Goal: Transaction & Acquisition: Obtain resource

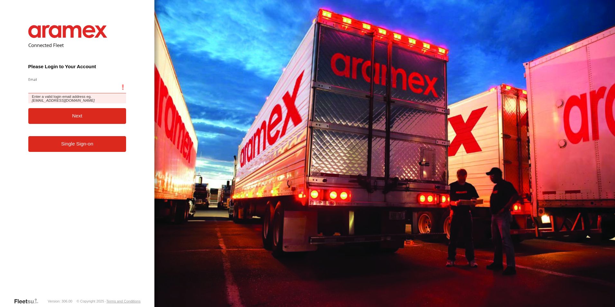
click at [70, 86] on input "Email" at bounding box center [77, 88] width 98 height 12
paste input "**********"
type input "**********"
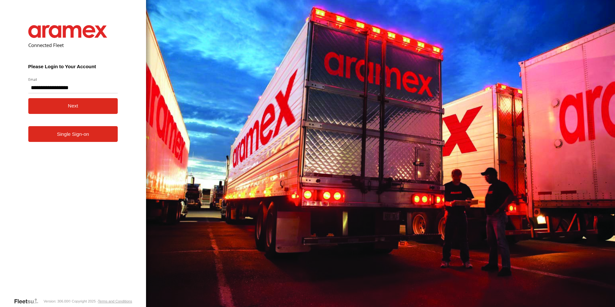
click at [34, 107] on button "Next" at bounding box center [73, 106] width 90 height 16
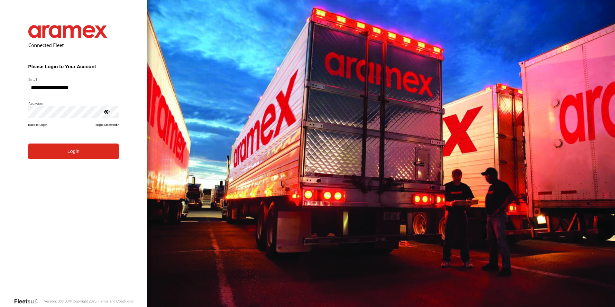
click at [74, 160] on form "**********" at bounding box center [74, 156] width 110 height 282
click at [93, 152] on button "Login" at bounding box center [73, 152] width 90 height 16
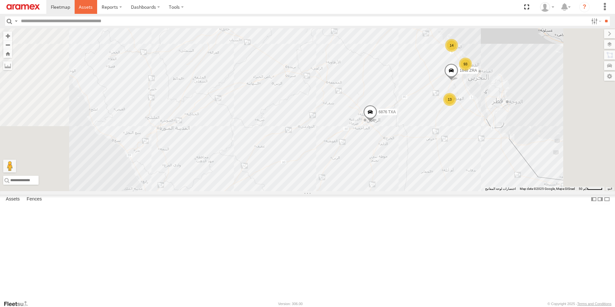
click at [90, 11] on link at bounding box center [86, 7] width 23 height 14
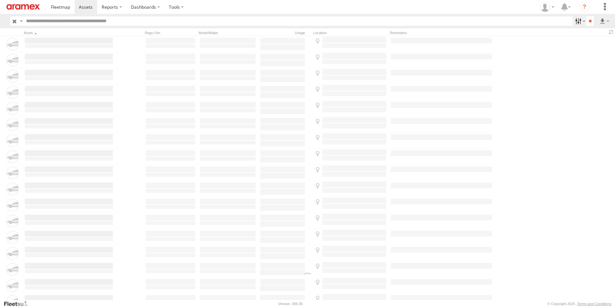
click at [578, 19] on label at bounding box center [580, 20] width 14 height 9
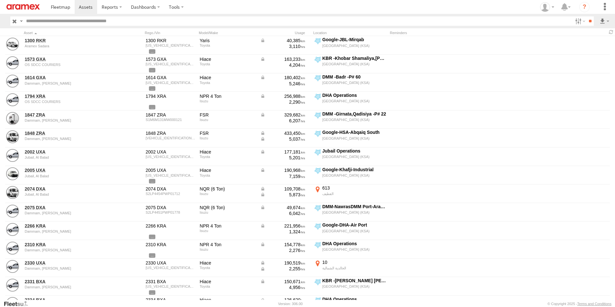
click at [0, 0] on span "[GEOGRAPHIC_DATA] (KSA)" at bounding box center [0, 0] width 0 height 0
click at [0, 0] on span "DHA - Dharan" at bounding box center [0, 0] width 0 height 0
click at [0, 0] on span "DHA Logistics" at bounding box center [0, 0] width 0 height 0
click at [0, 0] on span "Defleeted Vehicles DHA" at bounding box center [0, 0] width 0 height 0
click at [587, 23] on input "**" at bounding box center [590, 20] width 7 height 9
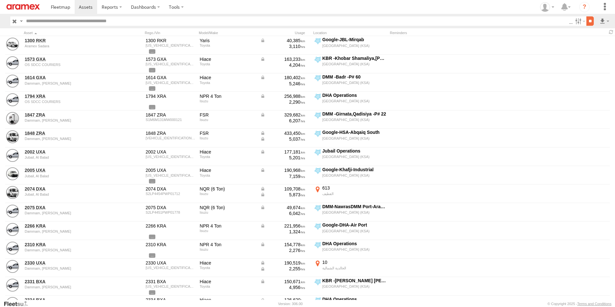
scroll to position [0, 0]
click at [603, 21] on label at bounding box center [604, 20] width 11 height 9
click at [602, 40] on label at bounding box center [587, 45] width 39 height 10
click at [0, 0] on label "Asset ID" at bounding box center [0, 0] width 0 height 0
click at [0, 0] on label "Registration" at bounding box center [0, 0] width 0 height 0
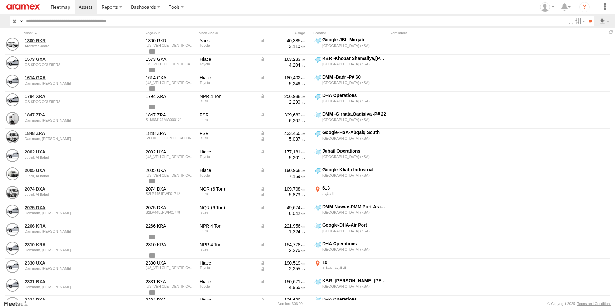
click at [0, 0] on label "VIN" at bounding box center [0, 0] width 0 height 0
click at [0, 0] on label "ODO" at bounding box center [0, 0] width 0 height 0
click at [0, 0] on label "Reminders" at bounding box center [0, 0] width 0 height 0
click at [0, 0] on label "Street Number" at bounding box center [0, 0] width 0 height 0
click at [0, 0] on label "Street Name / Fence Name" at bounding box center [0, 0] width 0 height 0
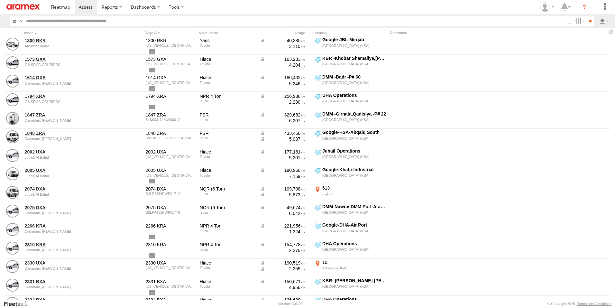
click at [0, 0] on label "Suburb / City" at bounding box center [0, 0] width 0 height 0
drag, startPoint x: 87, startPoint y: 185, endPoint x: 86, endPoint y: 190, distance: 5.0
click at [0, 0] on label "Postcode / Zipcode" at bounding box center [0, 0] width 0 height 0
click at [0, 0] on label "State" at bounding box center [0, 0] width 0 height 0
click at [0, 0] on label "Country" at bounding box center [0, 0] width 0 height 0
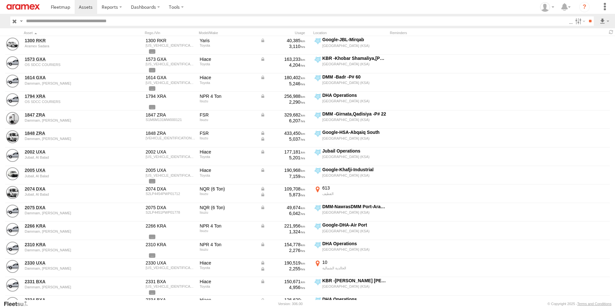
click at [0, 0] on label "Latitude" at bounding box center [0, 0] width 0 height 0
click at [0, 0] on label "Longitude" at bounding box center [0, 0] width 0 height 0
click at [0, 0] on label "First Name" at bounding box center [0, 0] width 0 height 0
click at [0, 0] on label "Last Name" at bounding box center [0, 0] width 0 height 0
click at [0, 0] on button "Export" at bounding box center [0, 0] width 0 height 0
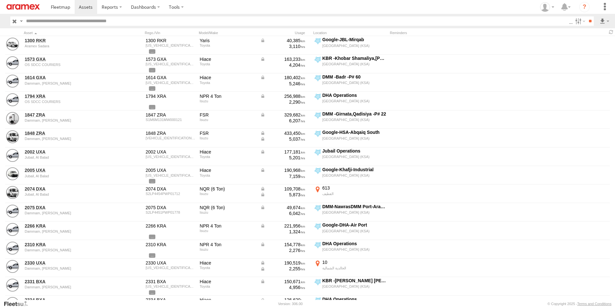
click at [0, 0] on div "CSV Export ×" at bounding box center [0, 0] width 0 height 0
click at [0, 0] on label "×" at bounding box center [0, 0] width 0 height 0
